Goal: Task Accomplishment & Management: Use online tool/utility

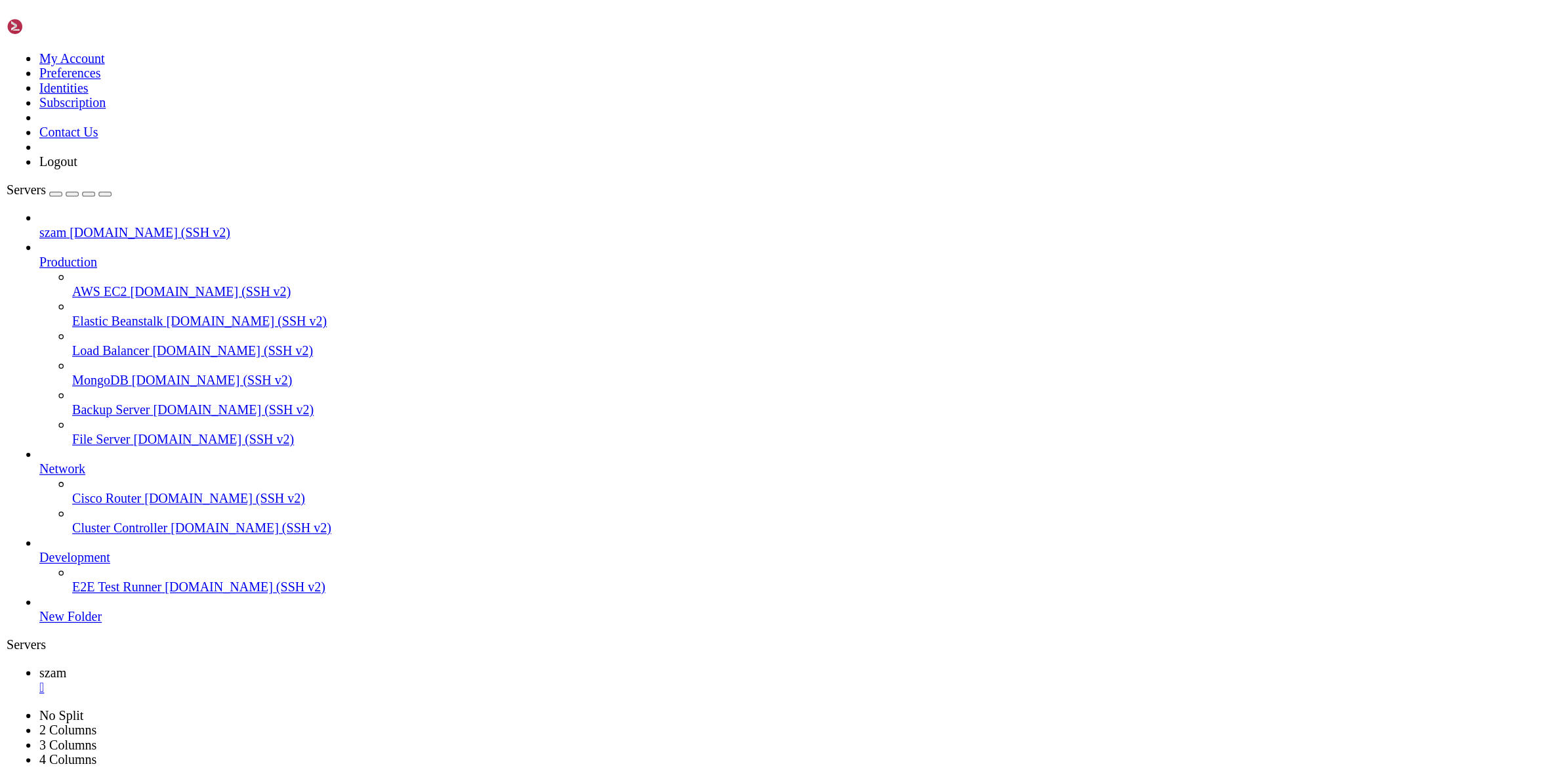
scroll to position [12, 2]
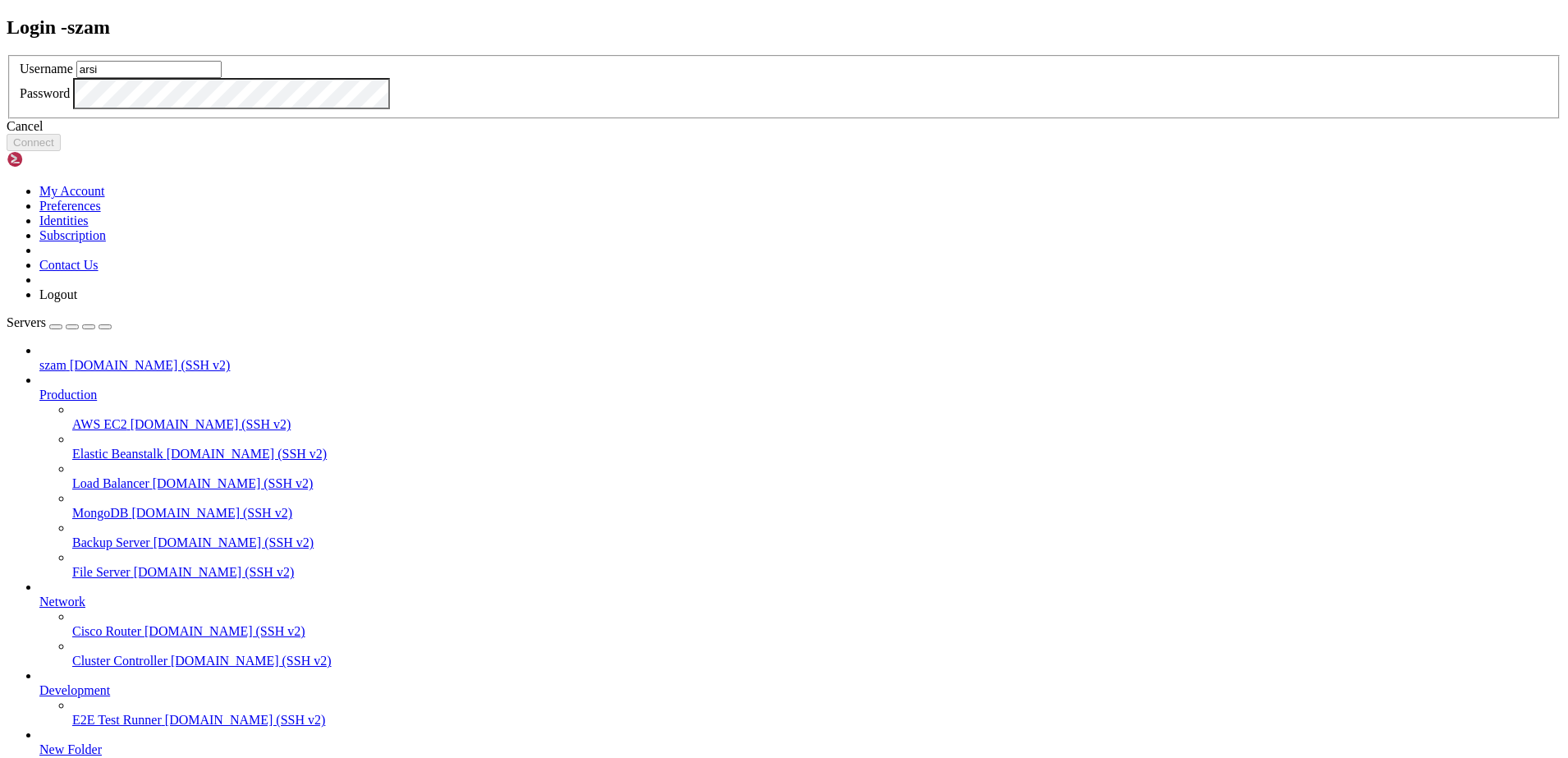
type input "arsi"
click button "Connect" at bounding box center [34, 143] width 55 height 17
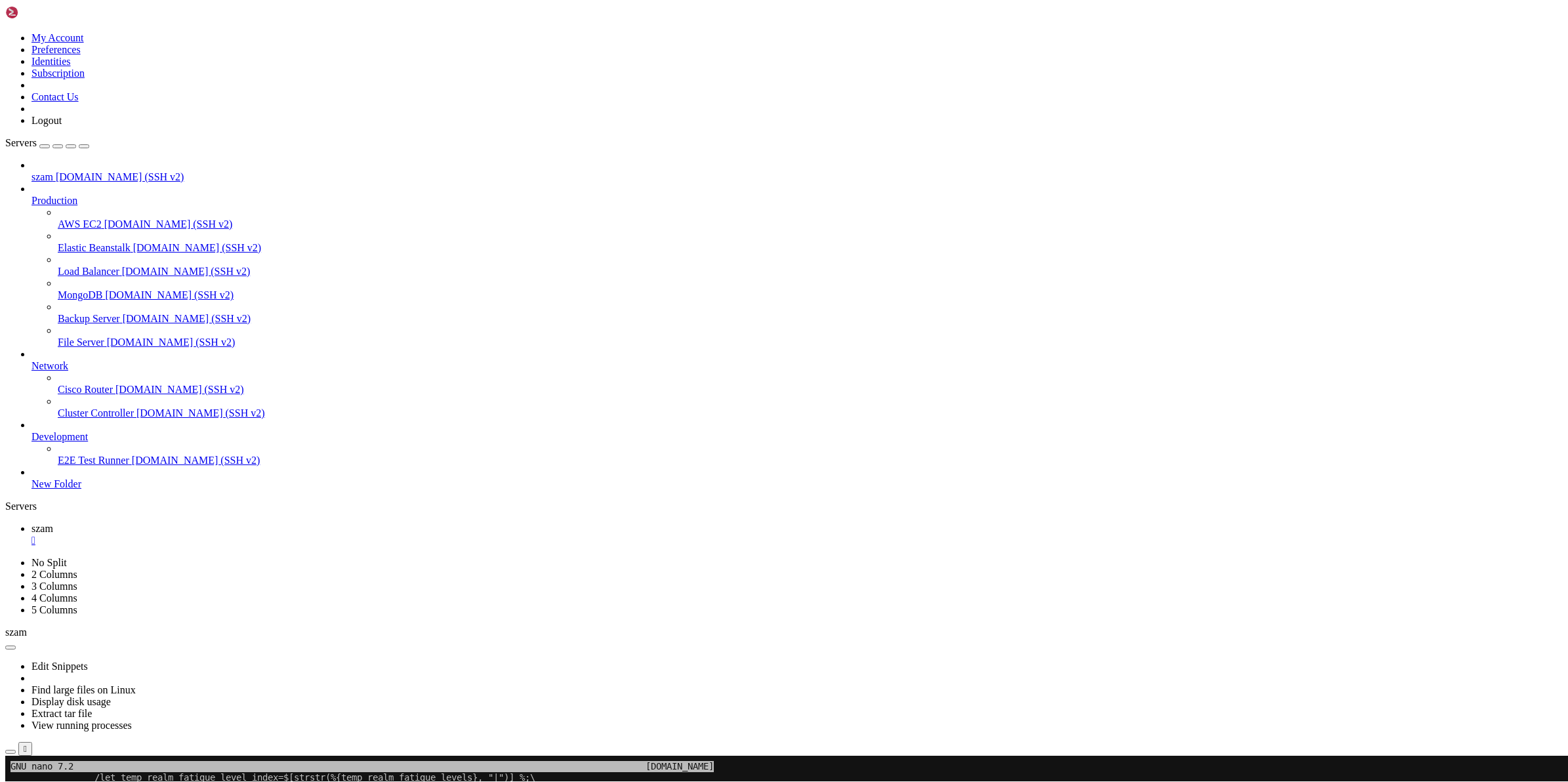
scroll to position [34, 0]
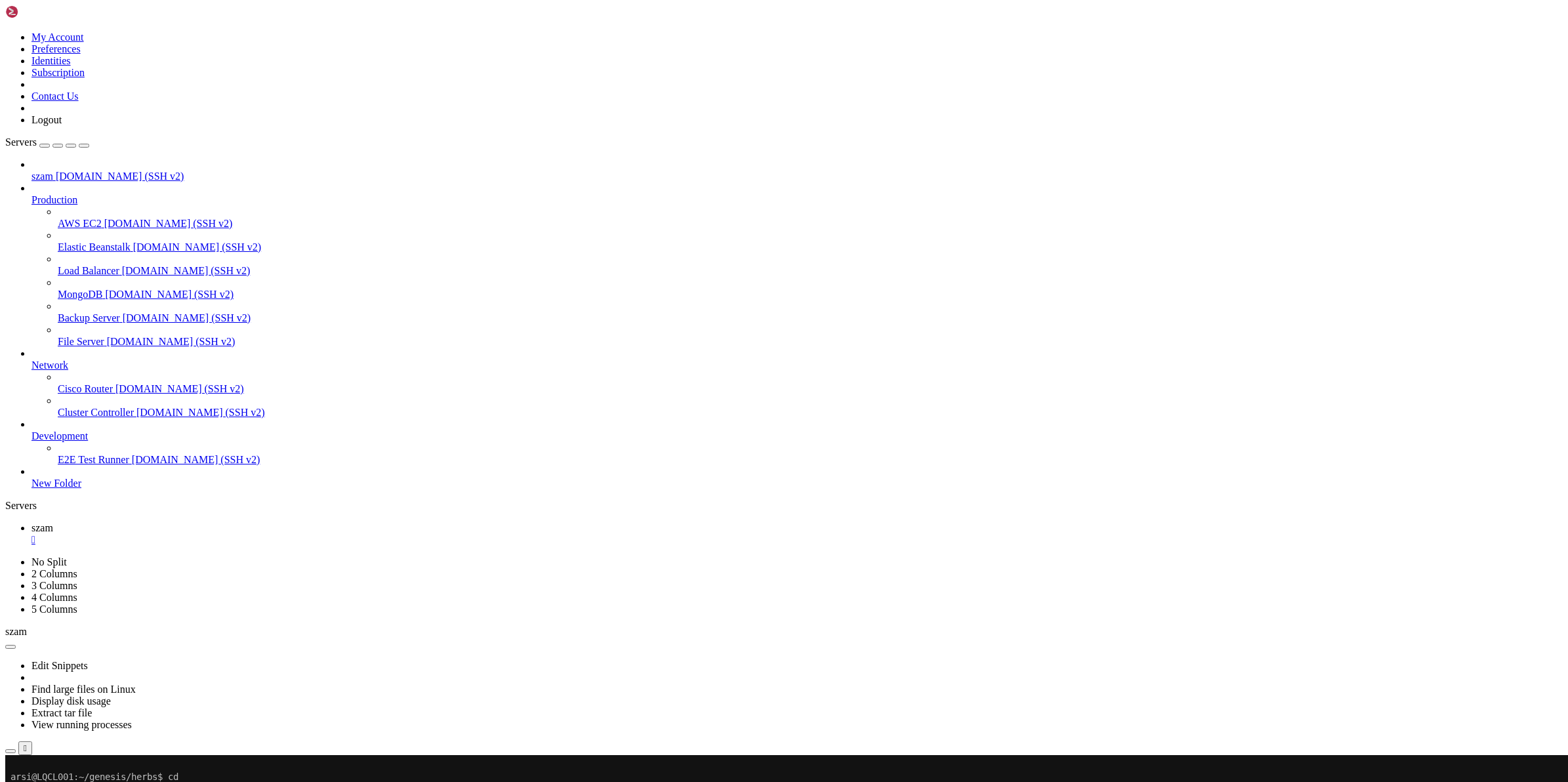
scroll to position [257, 0]
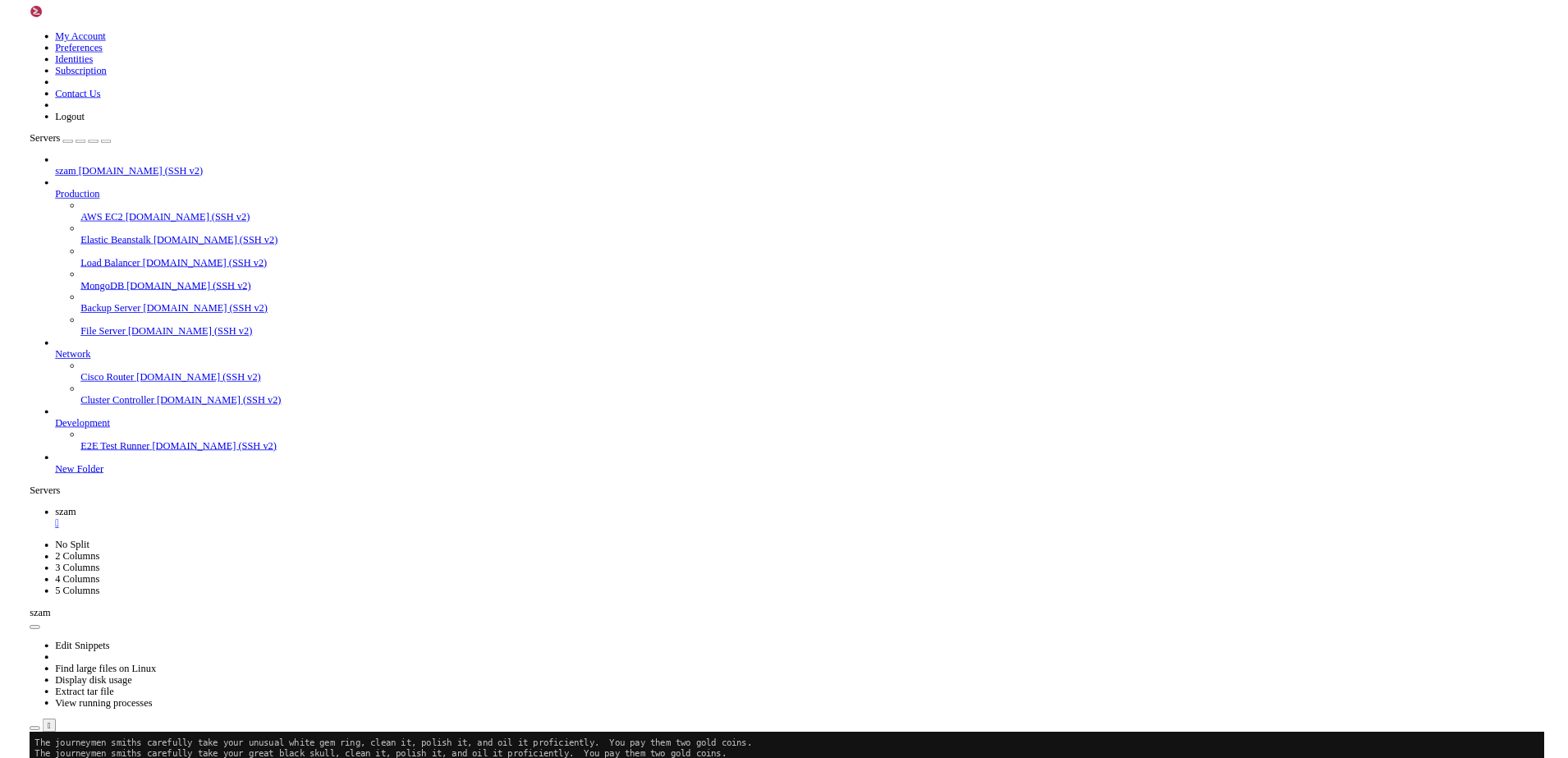
scroll to position [14, 3]
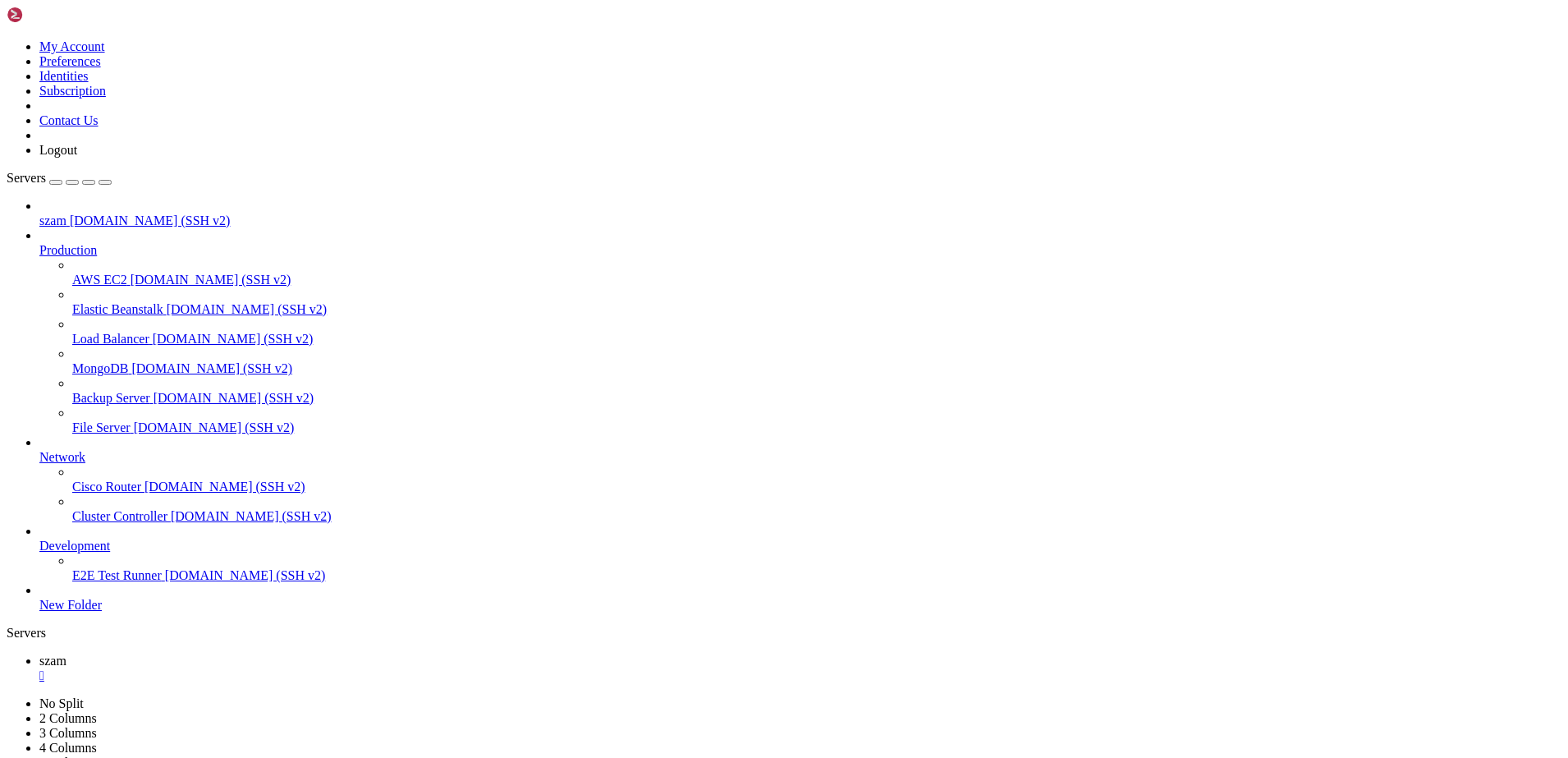
scroll to position [15, 3]
drag, startPoint x: 398, startPoint y: 1298, endPoint x: 369, endPoint y: 948, distance: 351.2
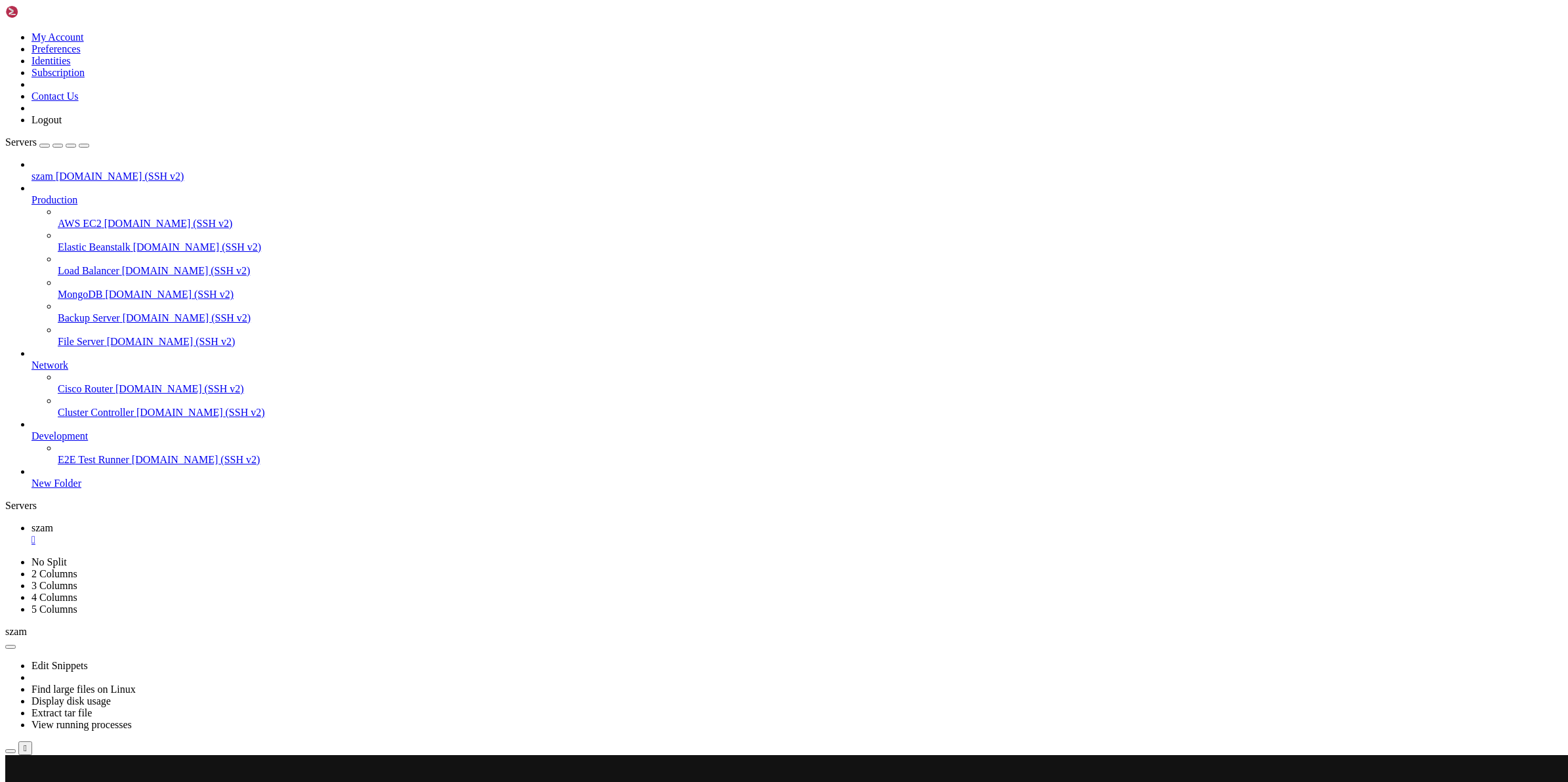
scroll to position [2019, 0]
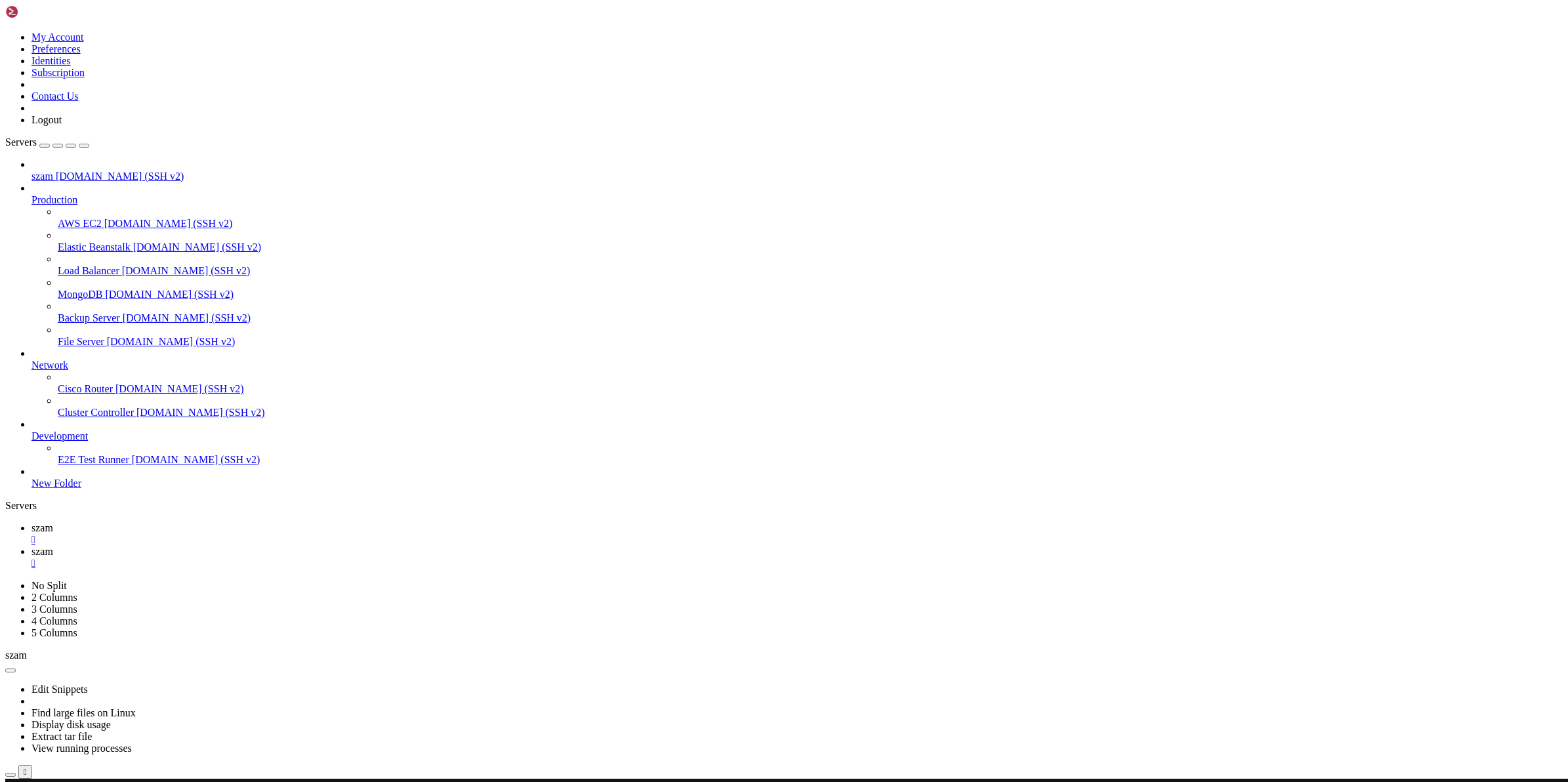
scroll to position [0, 0]
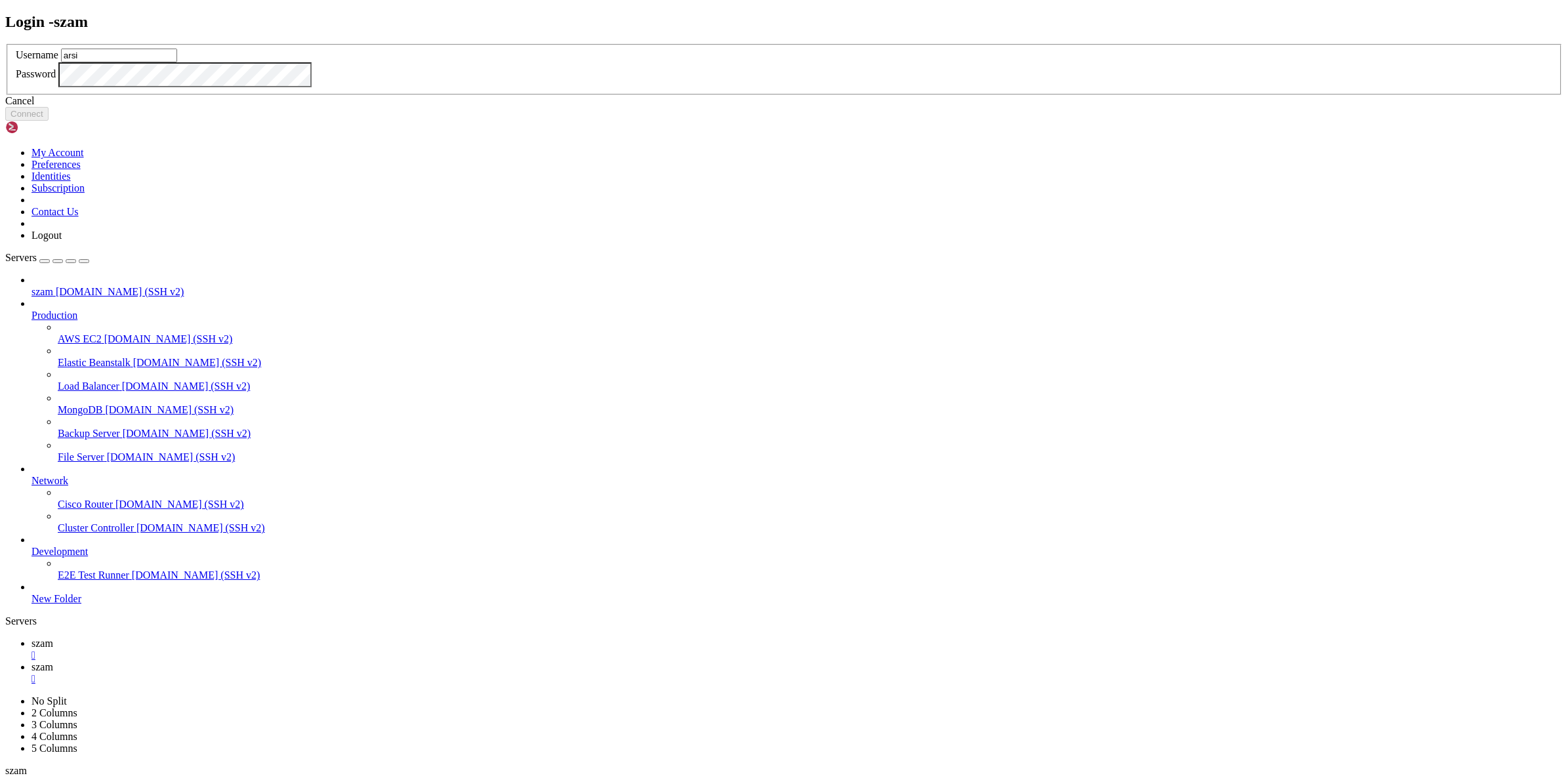
type input "arsi"
click button "Connect" at bounding box center [27, 114] width 44 height 14
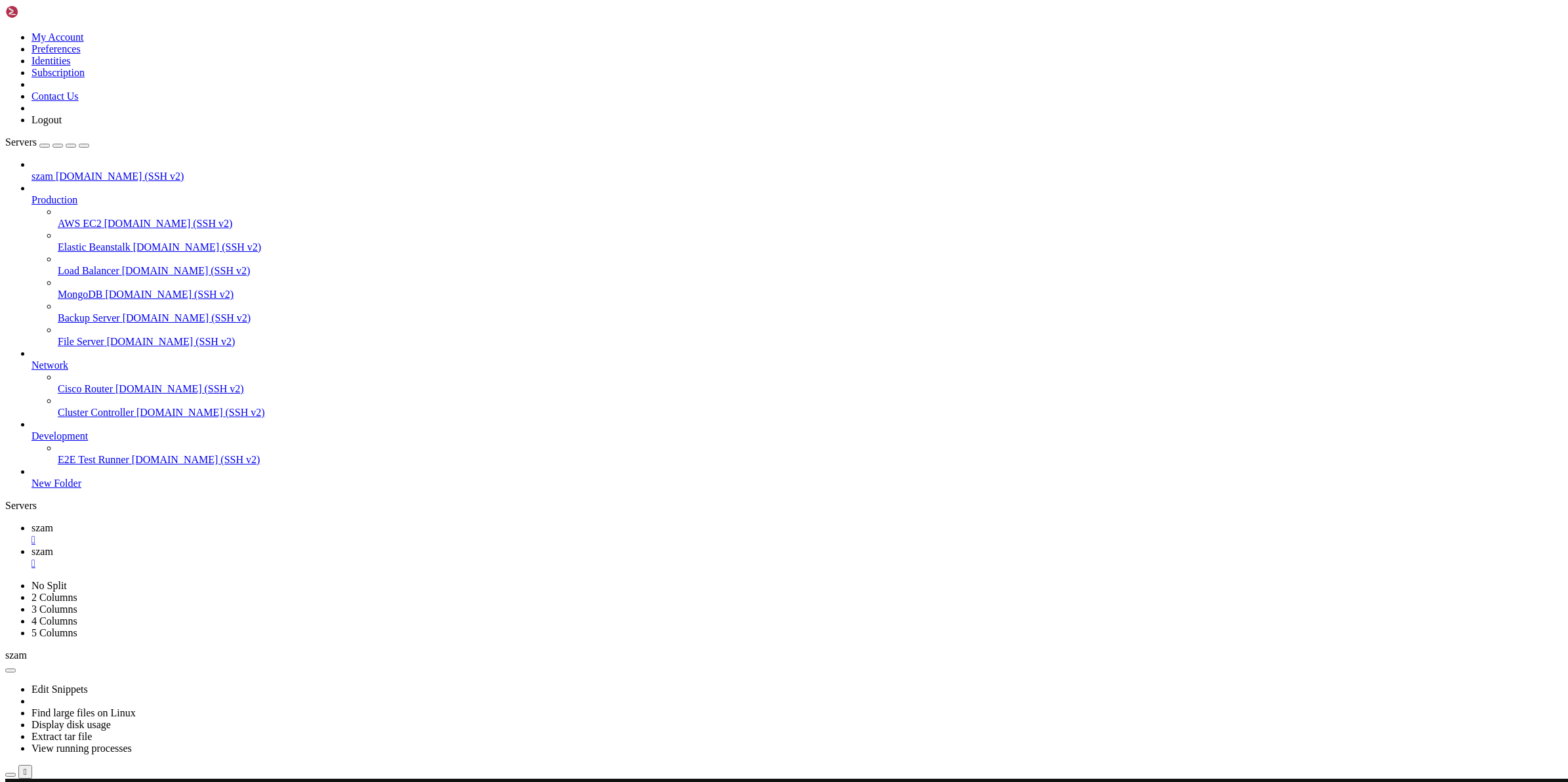
click at [194, 522] on link "szam " at bounding box center [797, 534] width 1531 height 24
click at [53, 546] on span "szam" at bounding box center [42, 551] width 21 height 11
click at [53, 522] on span "szam" at bounding box center [42, 528] width 21 height 11
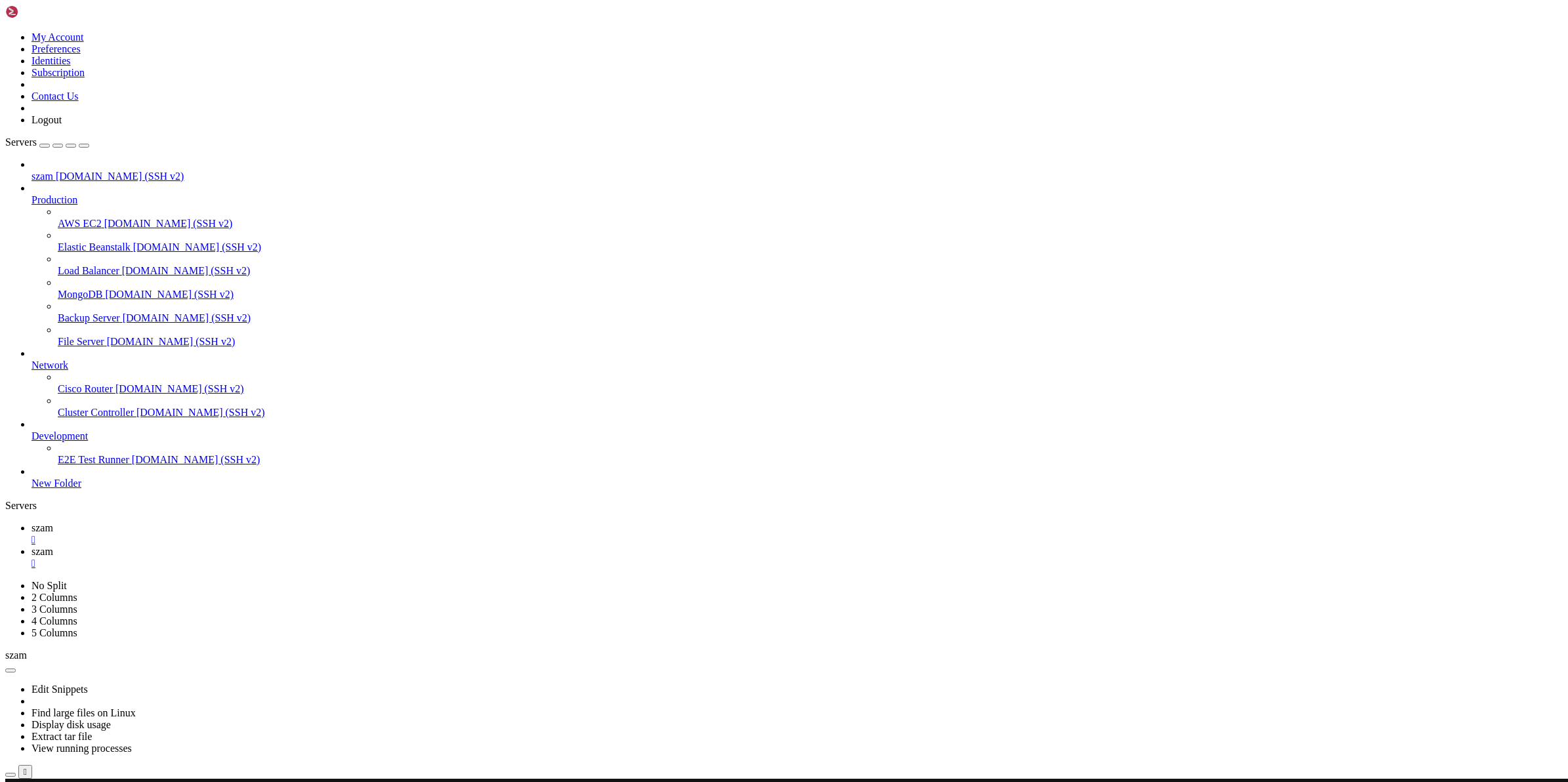
click at [53, 546] on span "szam" at bounding box center [42, 551] width 21 height 11
click at [53, 522] on span "szam" at bounding box center [42, 528] width 21 height 11
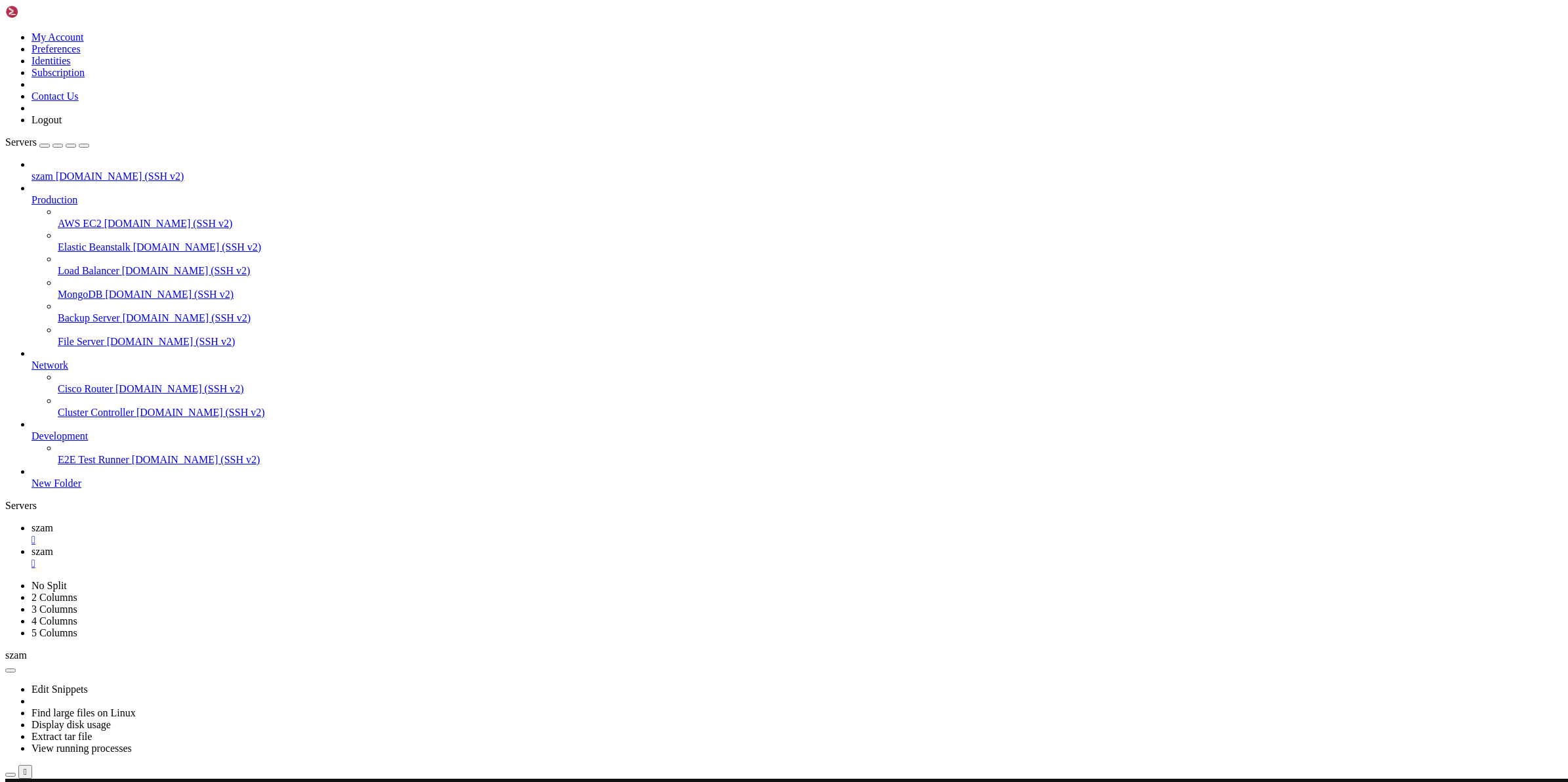
click at [53, 546] on span "szam" at bounding box center [42, 551] width 21 height 11
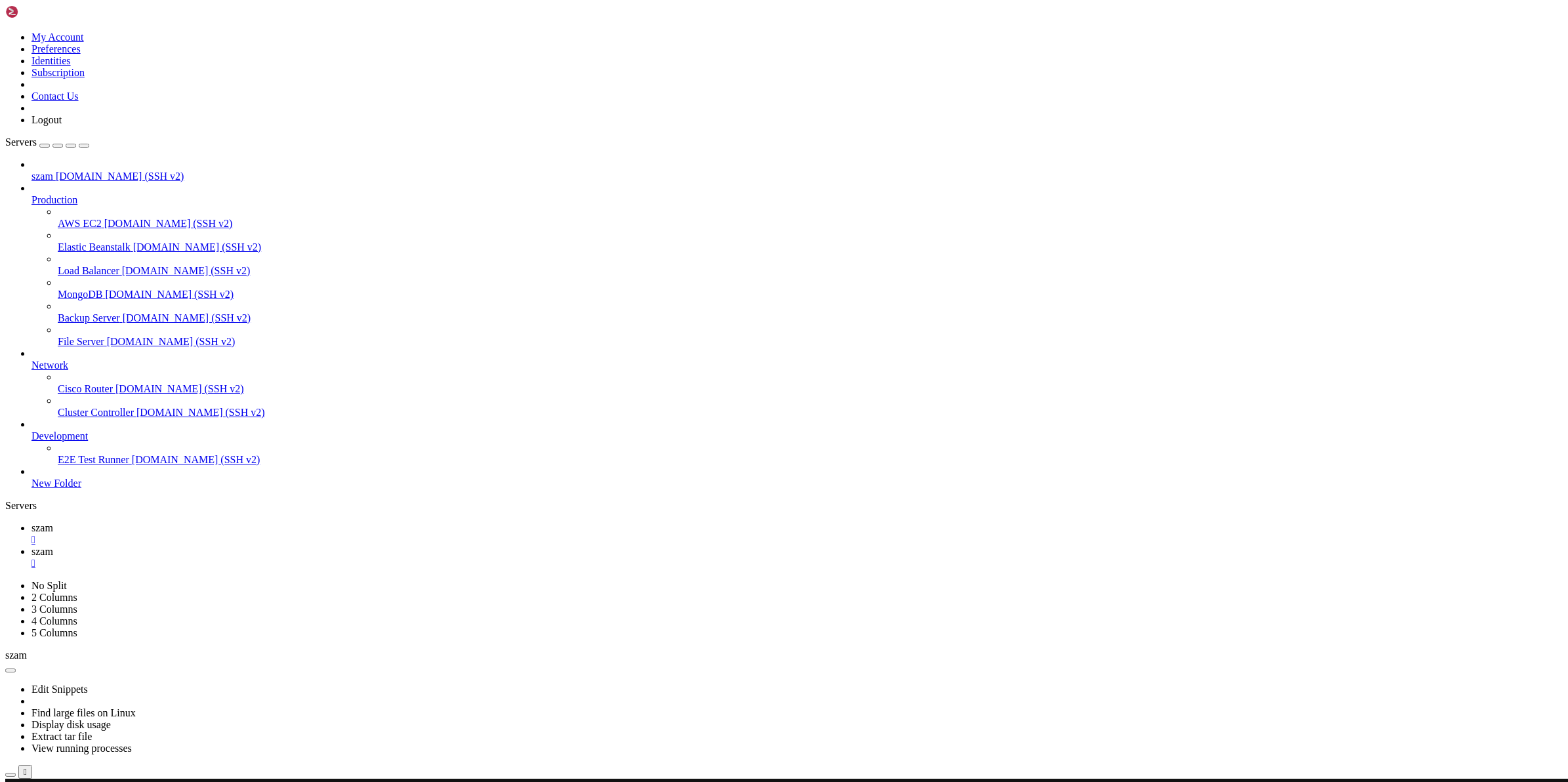
click at [198, 522] on link "szam " at bounding box center [797, 534] width 1531 height 24
click at [53, 546] on span "szam" at bounding box center [42, 551] width 21 height 11
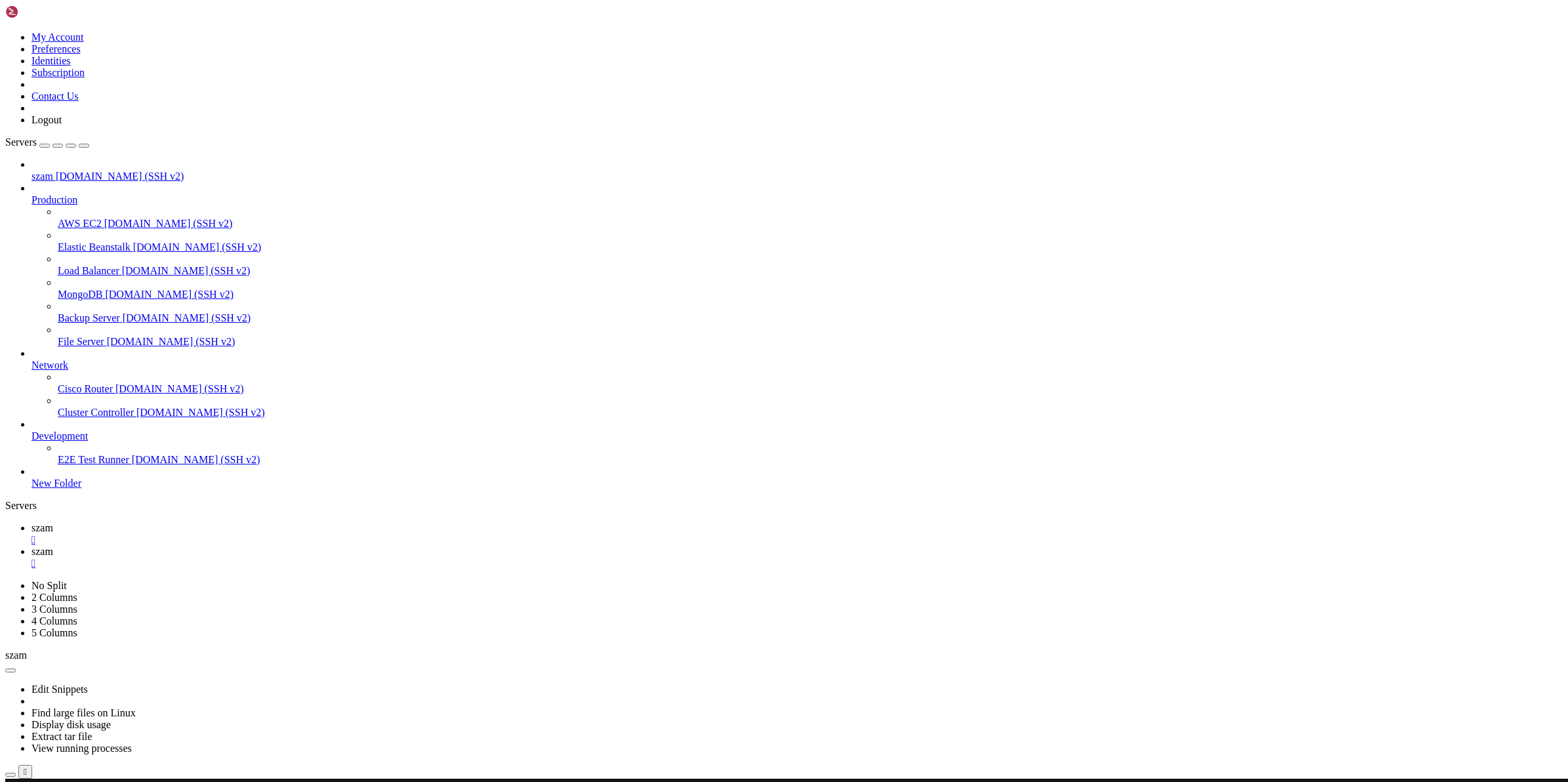
click at [53, 522] on span "szam" at bounding box center [42, 528] width 21 height 11
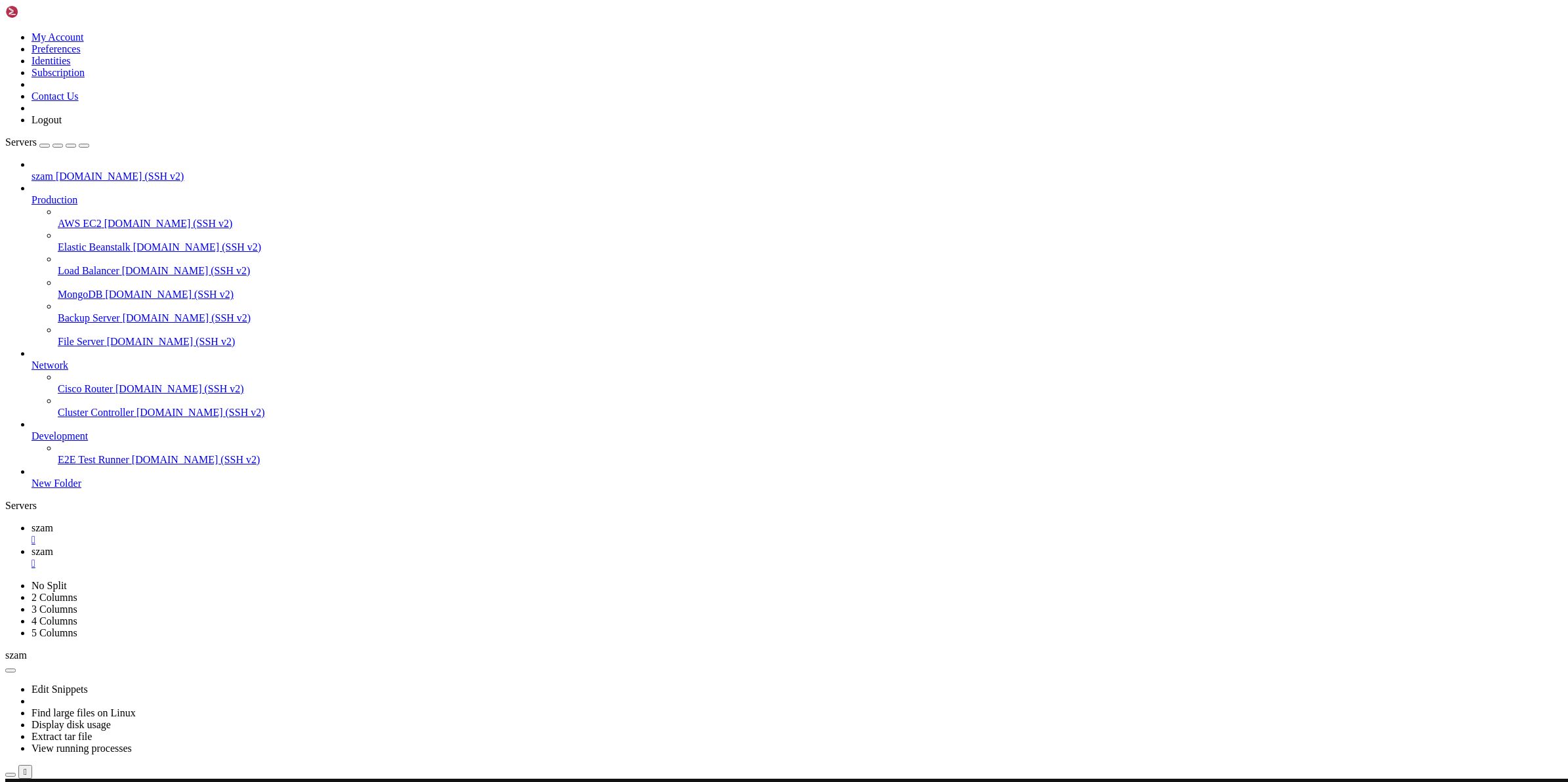
scroll to position [11, 2]
click at [53, 546] on span "szam" at bounding box center [42, 551] width 21 height 11
click at [53, 522] on span "szam" at bounding box center [42, 528] width 21 height 11
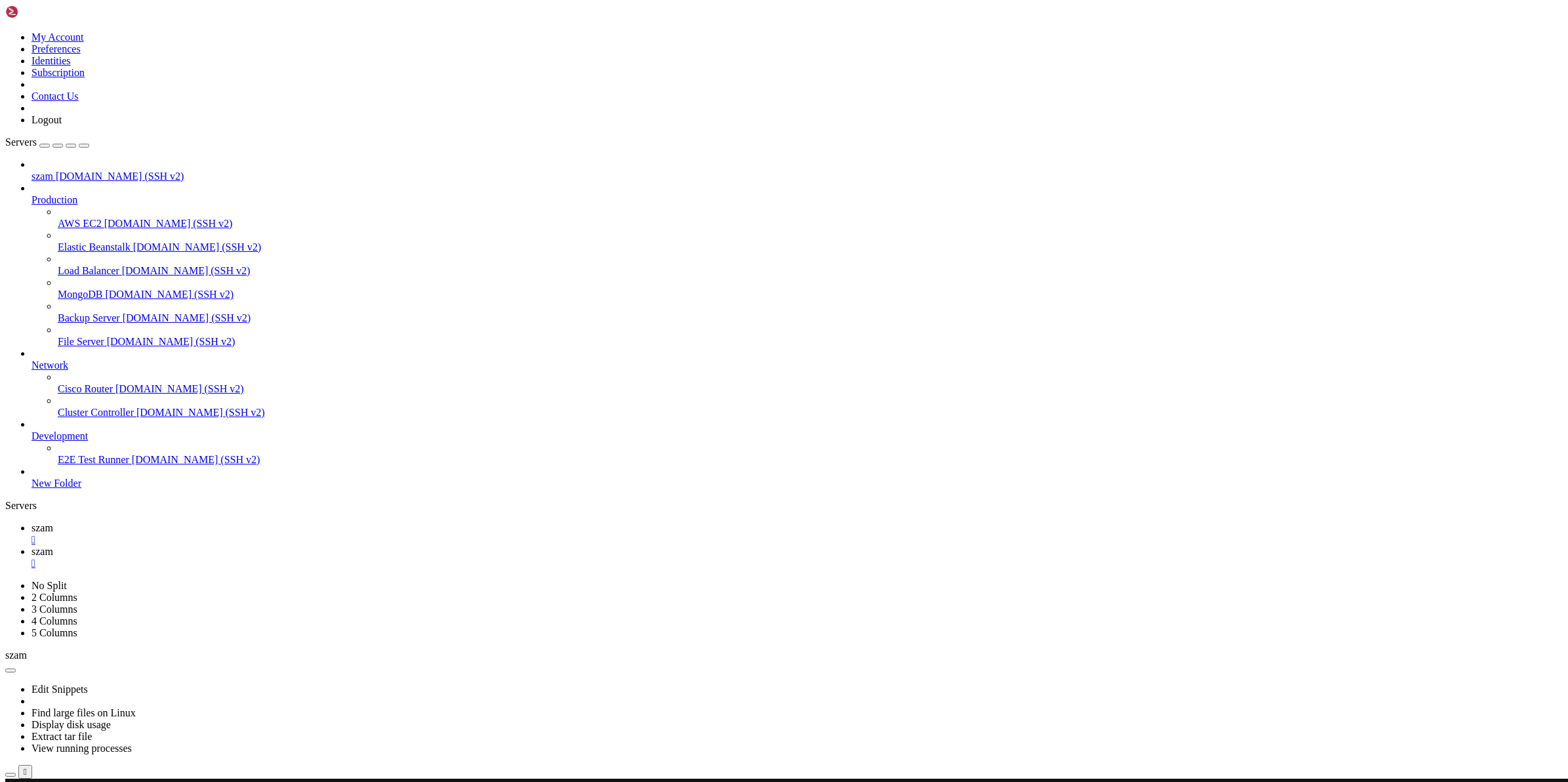
click at [53, 546] on span "szam" at bounding box center [42, 551] width 21 height 11
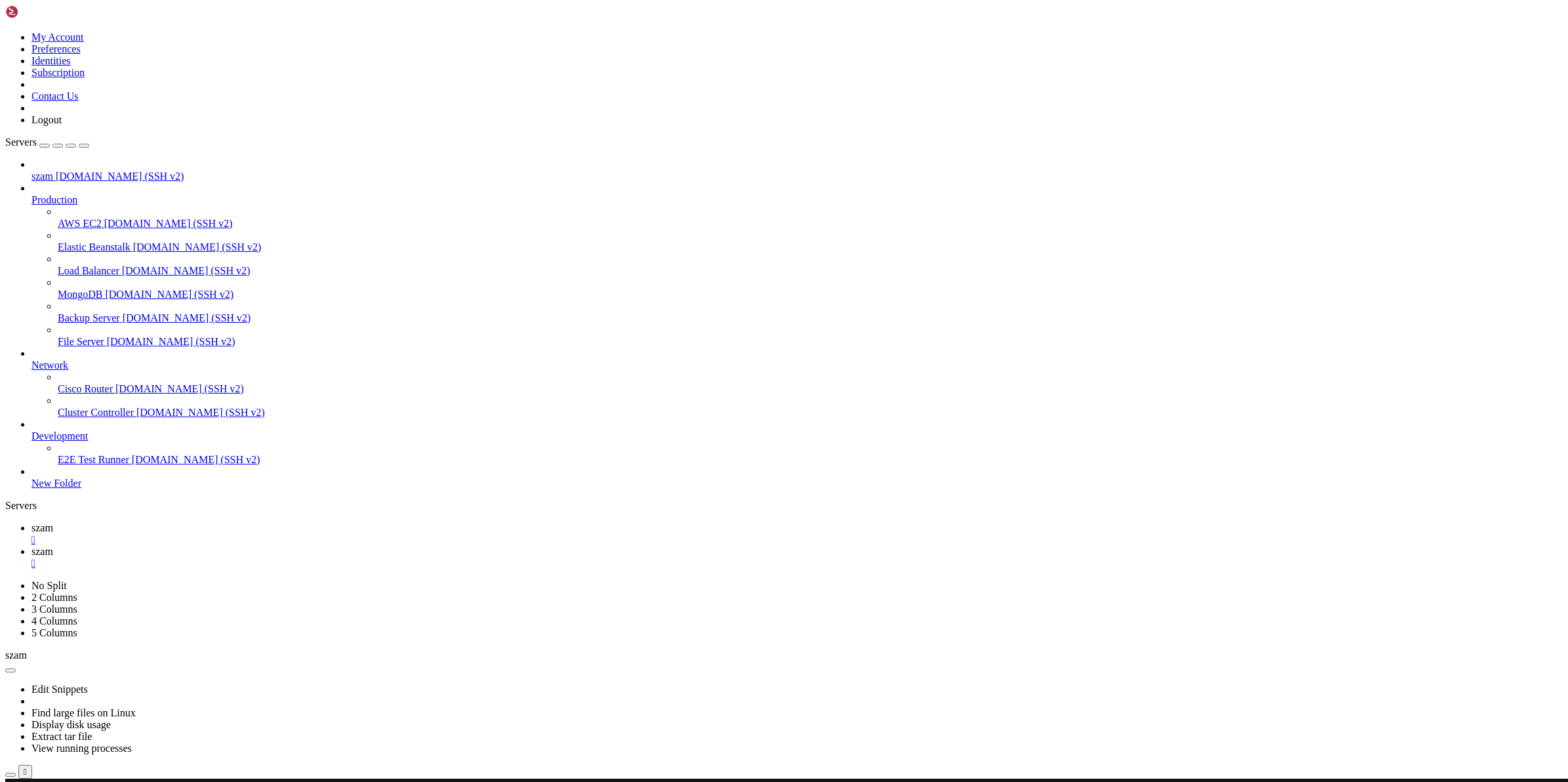
click at [53, 522] on span "szam" at bounding box center [42, 528] width 21 height 11
